Goal: Information Seeking & Learning: Learn about a topic

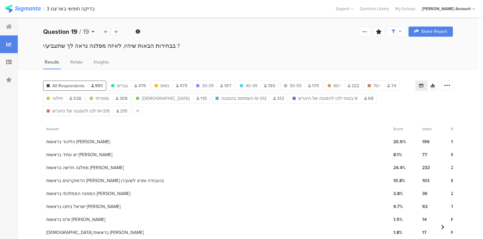
click at [63, 33] on b "Question 19" at bounding box center [60, 32] width 34 height 10
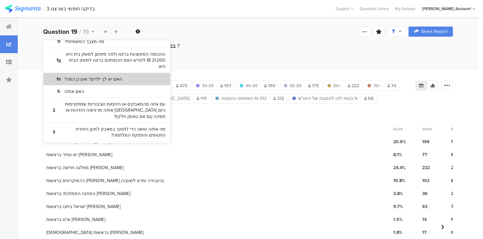
scroll to position [101, 0]
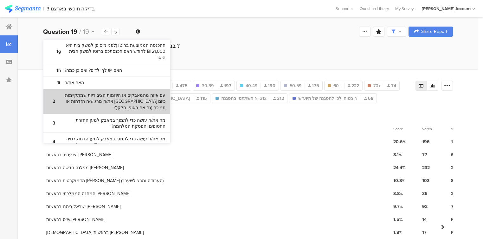
click at [91, 103] on bdi "עם איזה מהמאבקים או היוזמות הציבוריות שמתקיימות כיום [GEOGRAPHIC_DATA] את/ה מרג…" at bounding box center [113, 101] width 106 height 19
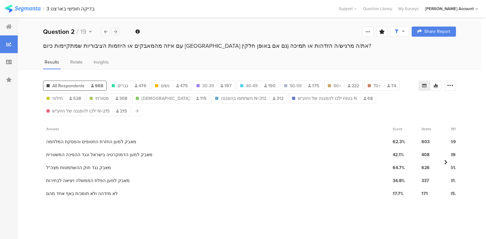
click at [115, 31] on icon at bounding box center [115, 32] width 3 height 4
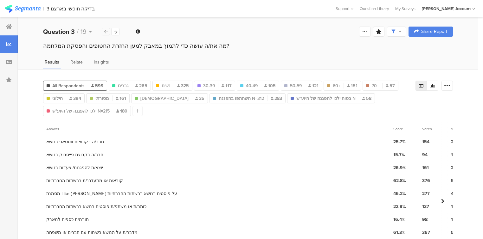
click at [106, 34] on icon at bounding box center [105, 32] width 3 height 4
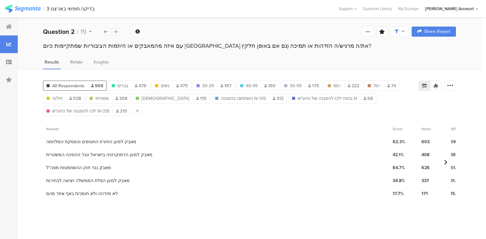
click at [116, 33] on icon at bounding box center [115, 32] width 3 height 4
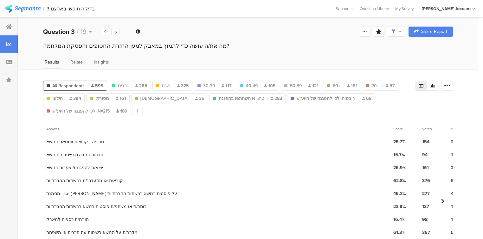
click at [116, 33] on icon at bounding box center [115, 32] width 3 height 4
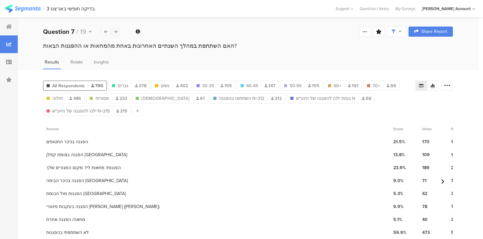
click at [116, 33] on icon at bounding box center [115, 32] width 3 height 4
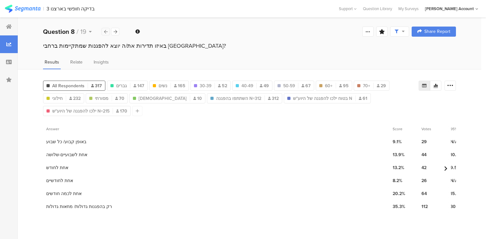
click at [104, 30] on icon at bounding box center [105, 32] width 3 height 4
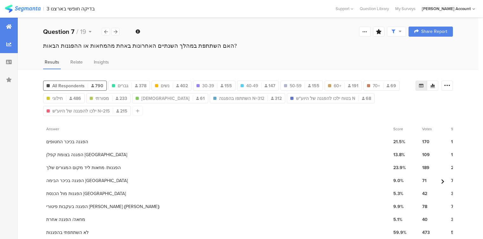
click at [10, 29] on div at bounding box center [9, 27] width 18 height 18
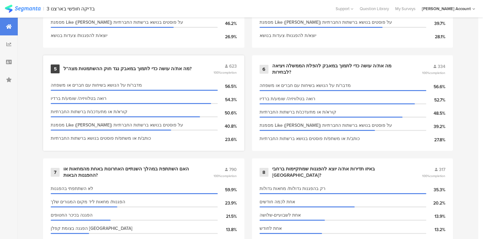
scroll to position [532, 0]
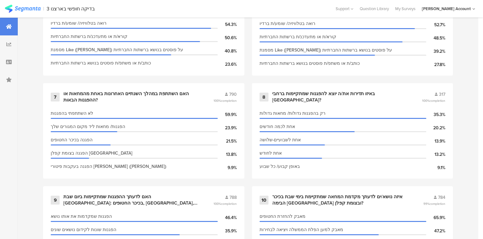
click at [81, 93] on div "האם השתתפת במהלך השנתיים האחרונות באחת מהמחאות או ההפגנות הבאות?" at bounding box center [130, 97] width 135 height 12
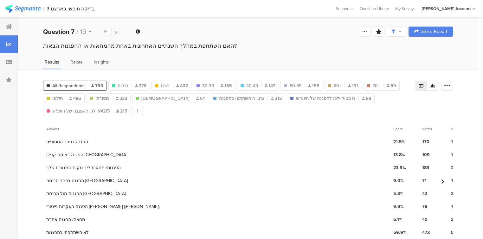
click at [116, 32] on icon at bounding box center [115, 32] width 3 height 4
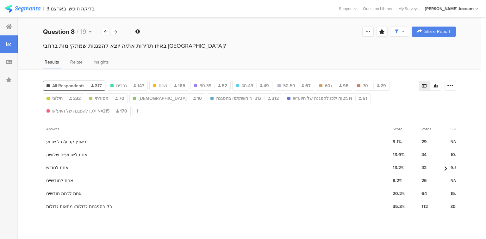
click at [133, 48] on div "באיזו תדירות את/ה יוצא להפגנות שמתקיימות ברחבי [GEOGRAPHIC_DATA]?" at bounding box center [249, 46] width 413 height 8
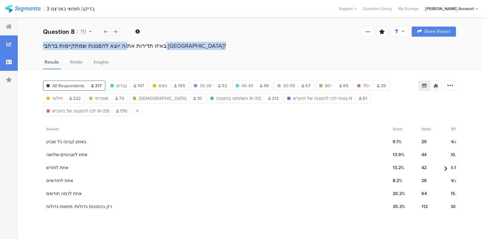
copy section "באיזו תדירות את/ה יוצא להפגנות שמתקיימות ברחבי [GEOGRAPHIC_DATA]?"
click at [101, 46] on div "באיזו תדירות את/ה יוצא להפגנות שמתקיימות ברחבי [GEOGRAPHIC_DATA]?" at bounding box center [249, 46] width 413 height 8
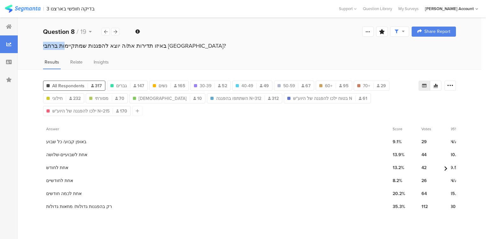
click at [101, 46] on div "באיזו תדירות את/ה יוצא להפגנות שמתקיימות ברחבי [GEOGRAPHIC_DATA]?" at bounding box center [249, 46] width 413 height 8
click at [116, 30] on icon at bounding box center [115, 32] width 3 height 4
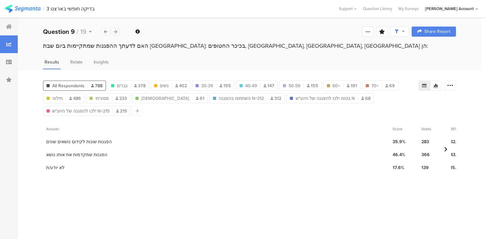
click at [116, 30] on icon at bounding box center [115, 32] width 3 height 4
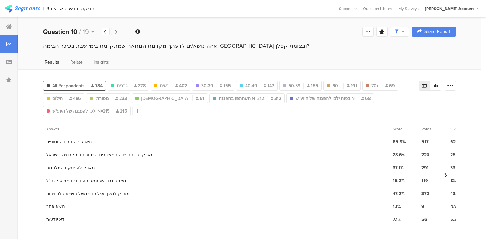
click at [116, 30] on icon at bounding box center [115, 32] width 3 height 4
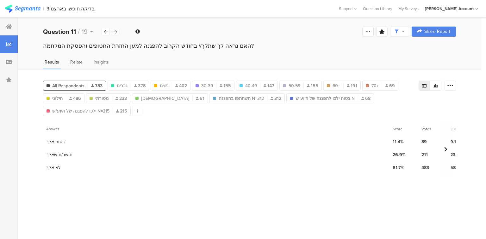
click at [116, 30] on icon at bounding box center [115, 32] width 3 height 4
click at [147, 47] on div "האם נראה לך שתלך/י בחודש הקרוב להפגנה למען הדמוקרטיה ונגד ההפיכה המשטרית?" at bounding box center [249, 46] width 413 height 8
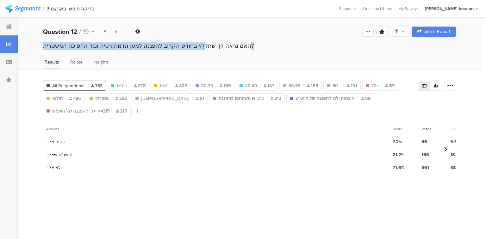
click at [147, 47] on div "האם נראה לך שתלך/י בחודש הקרוב להפגנה למען הדמוקרטיה ונגד ההפיכה המשטרית?" at bounding box center [249, 46] width 413 height 8
copy section "האם נראה לך שתלך/י בחודש הקרוב להפגנה למען הדמוקרטיה ונגד ההפיכה המשטרית?"
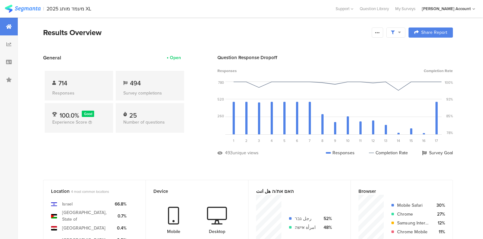
scroll to position [253, 0]
